Goal: Information Seeking & Learning: Learn about a topic

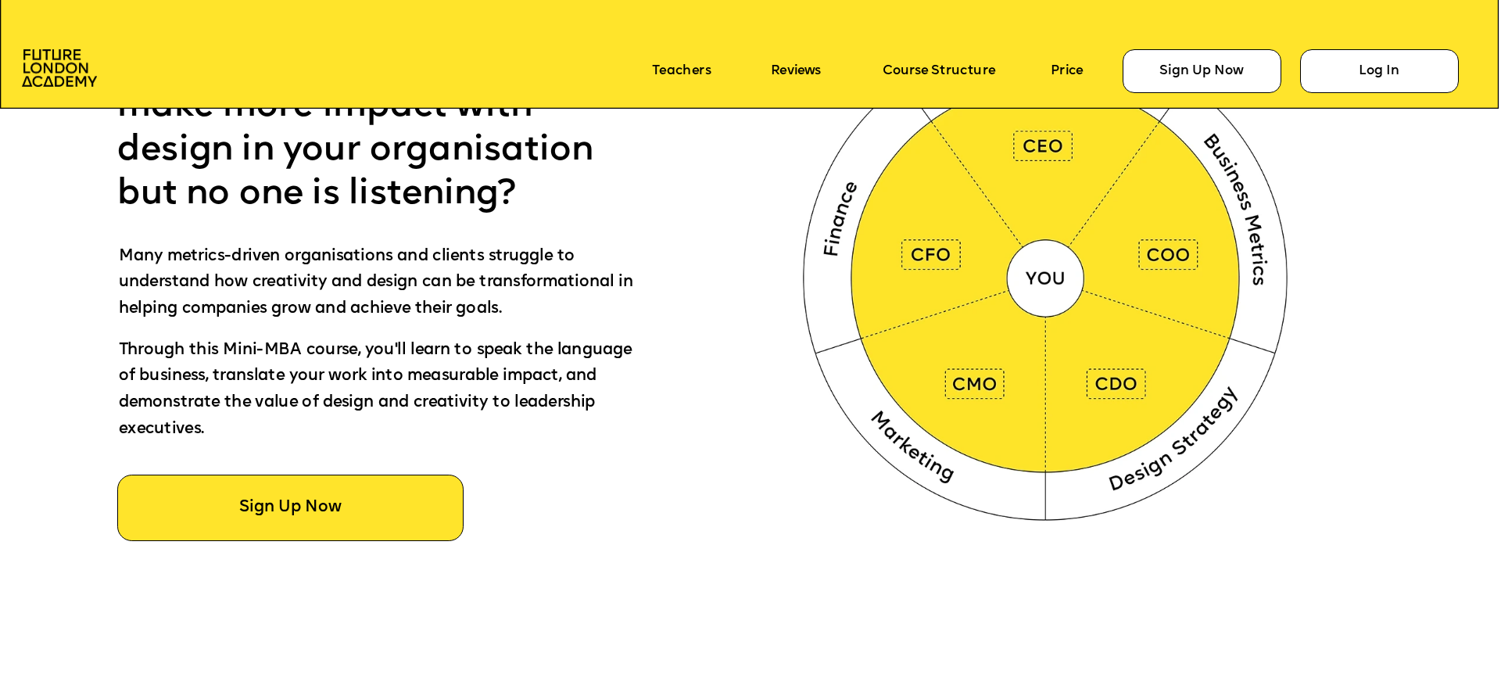
scroll to position [1111, 0]
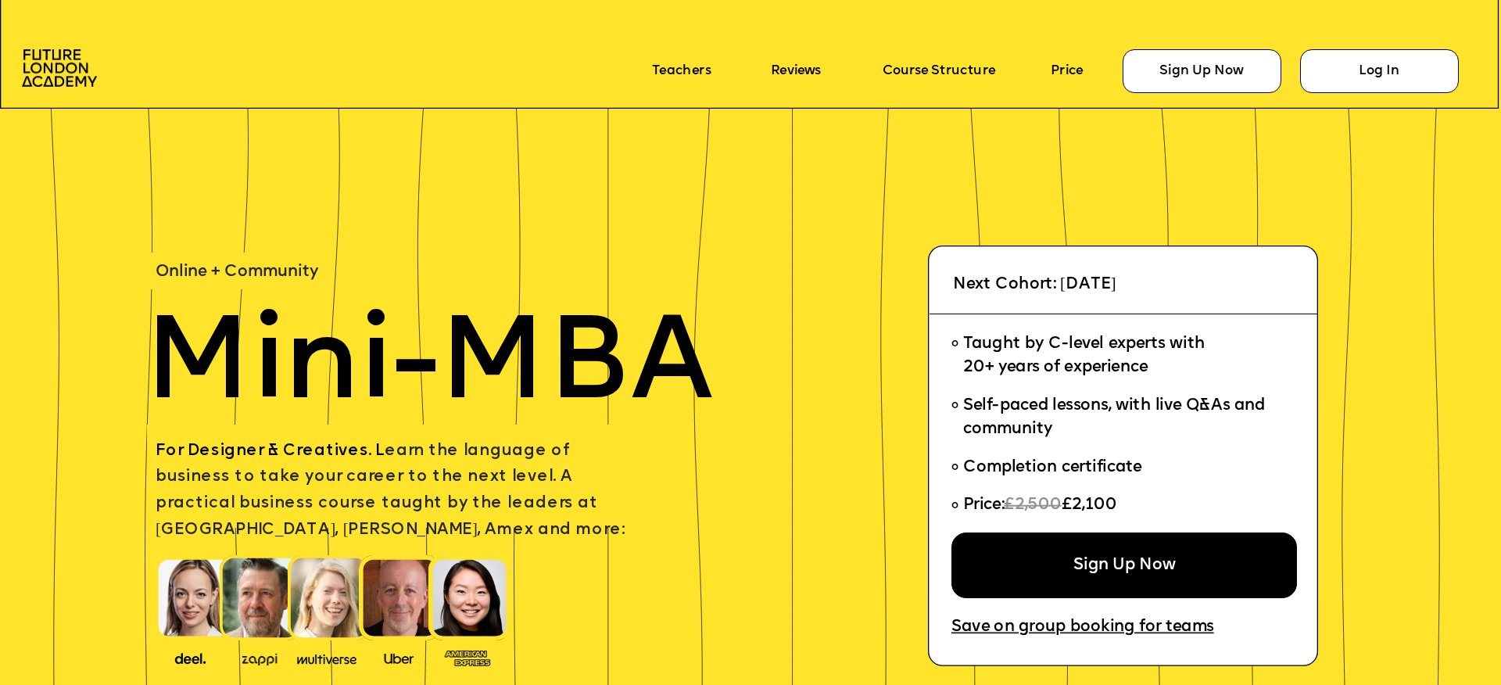
scroll to position [2284, 0]
